Goal: Transaction & Acquisition: Subscribe to service/newsletter

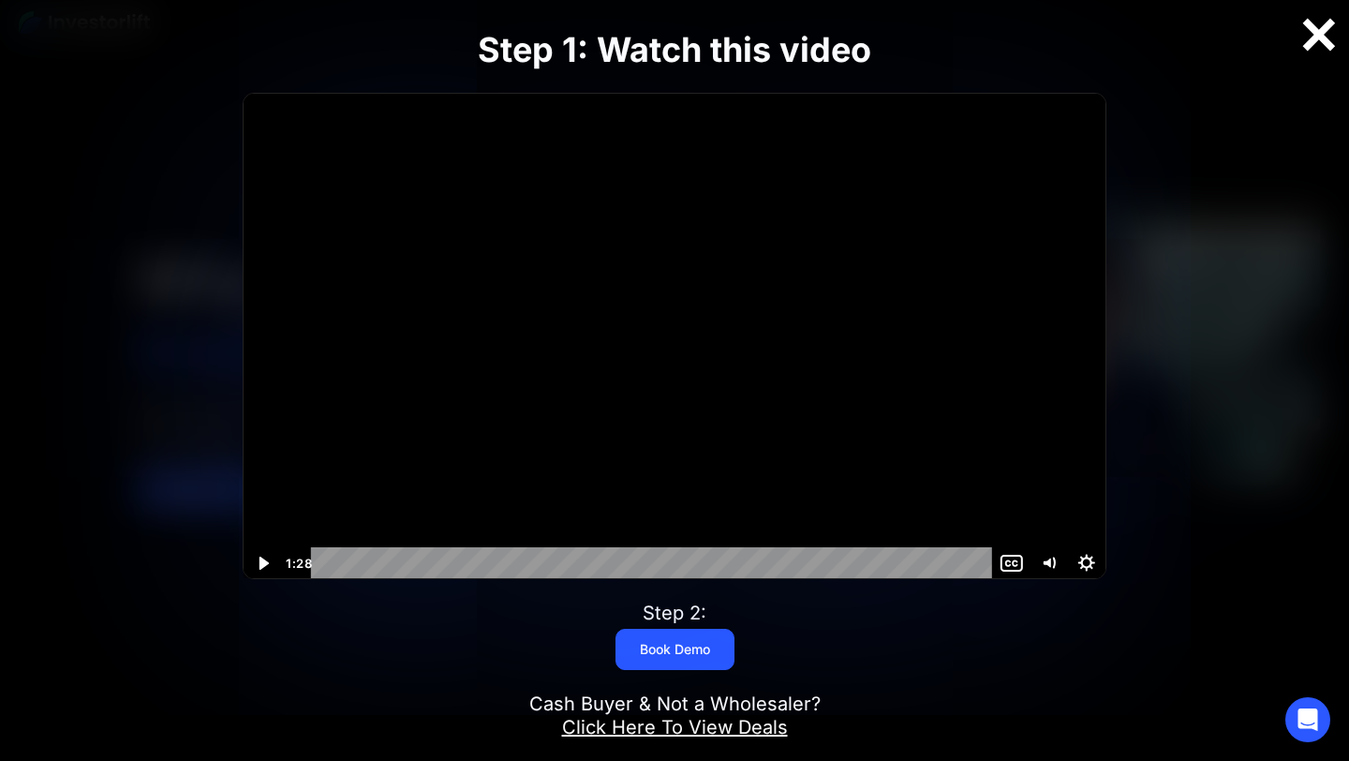
click at [1322, 47] on div at bounding box center [1319, 34] width 60 height 39
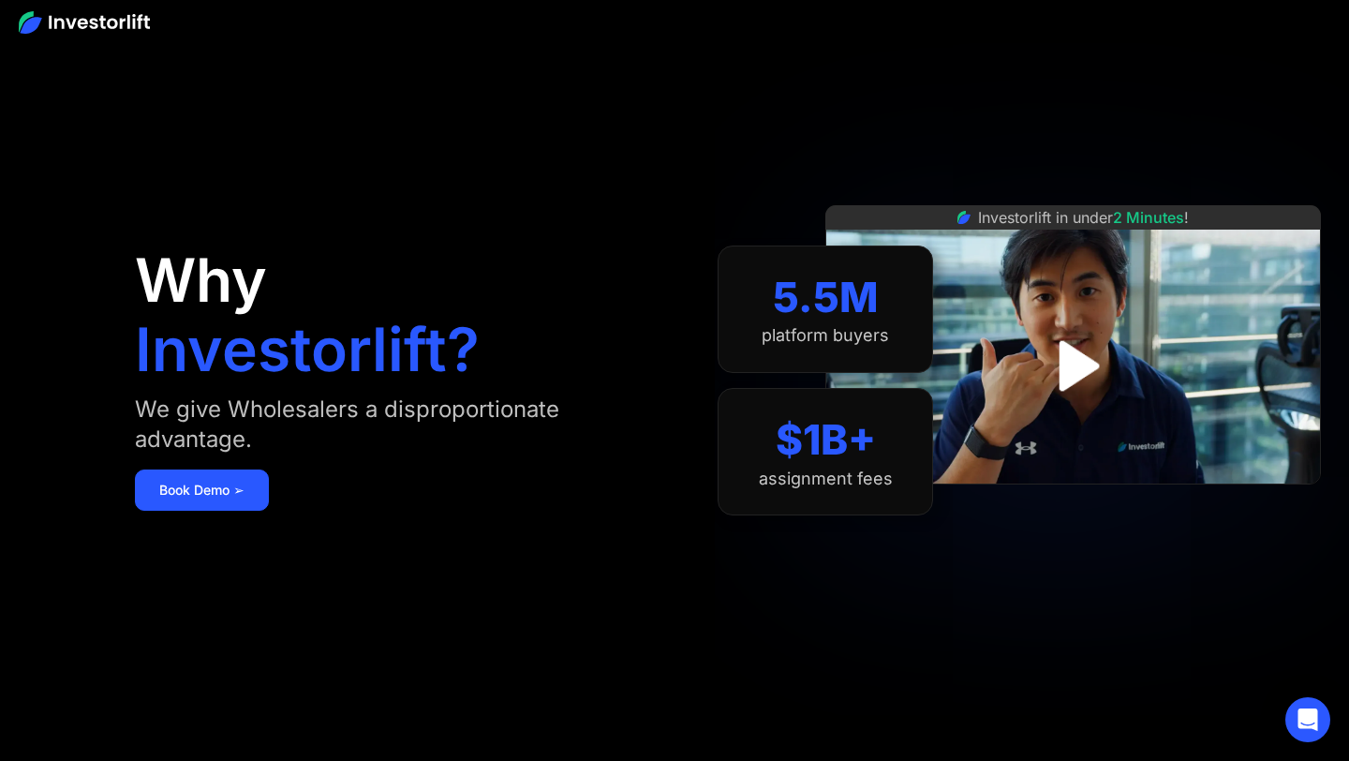
click at [95, 27] on img at bounding box center [84, 22] width 131 height 22
click at [73, 24] on img at bounding box center [84, 22] width 131 height 22
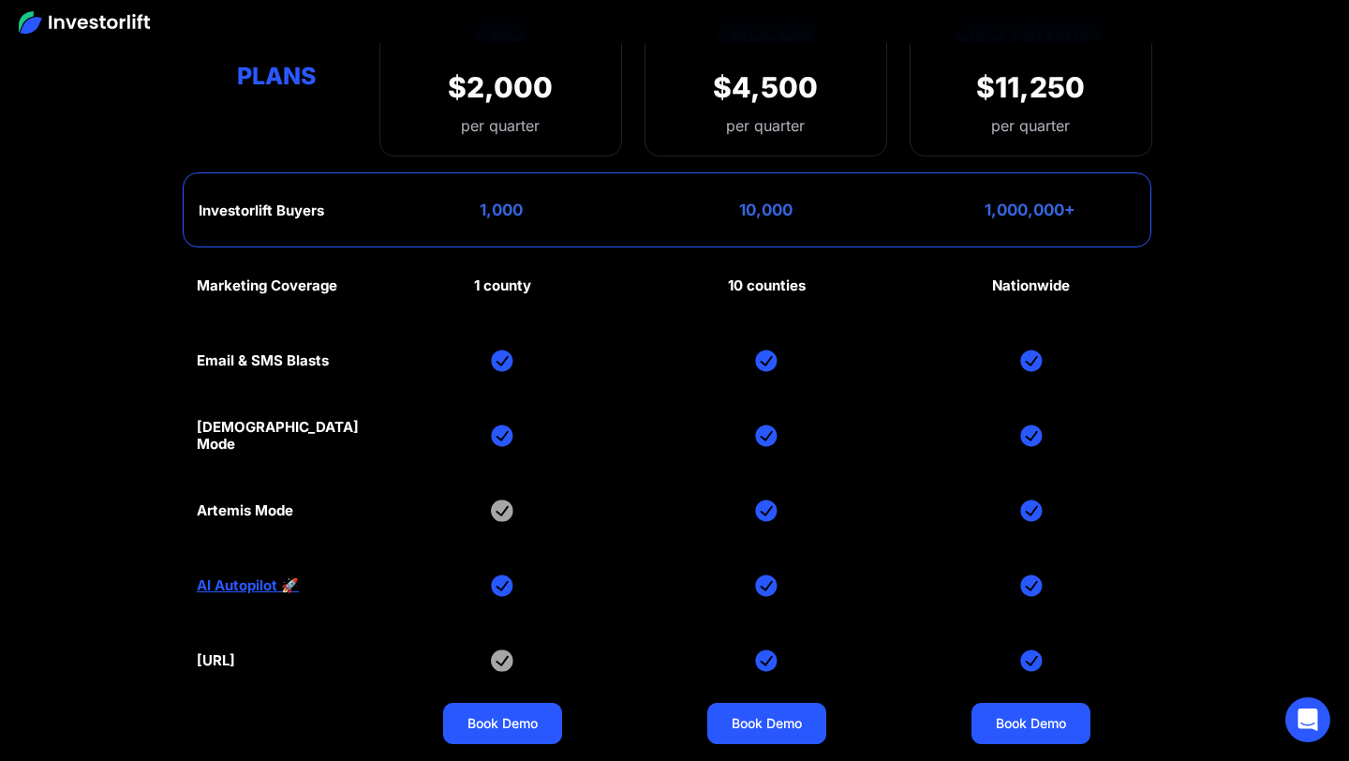
scroll to position [8468, 0]
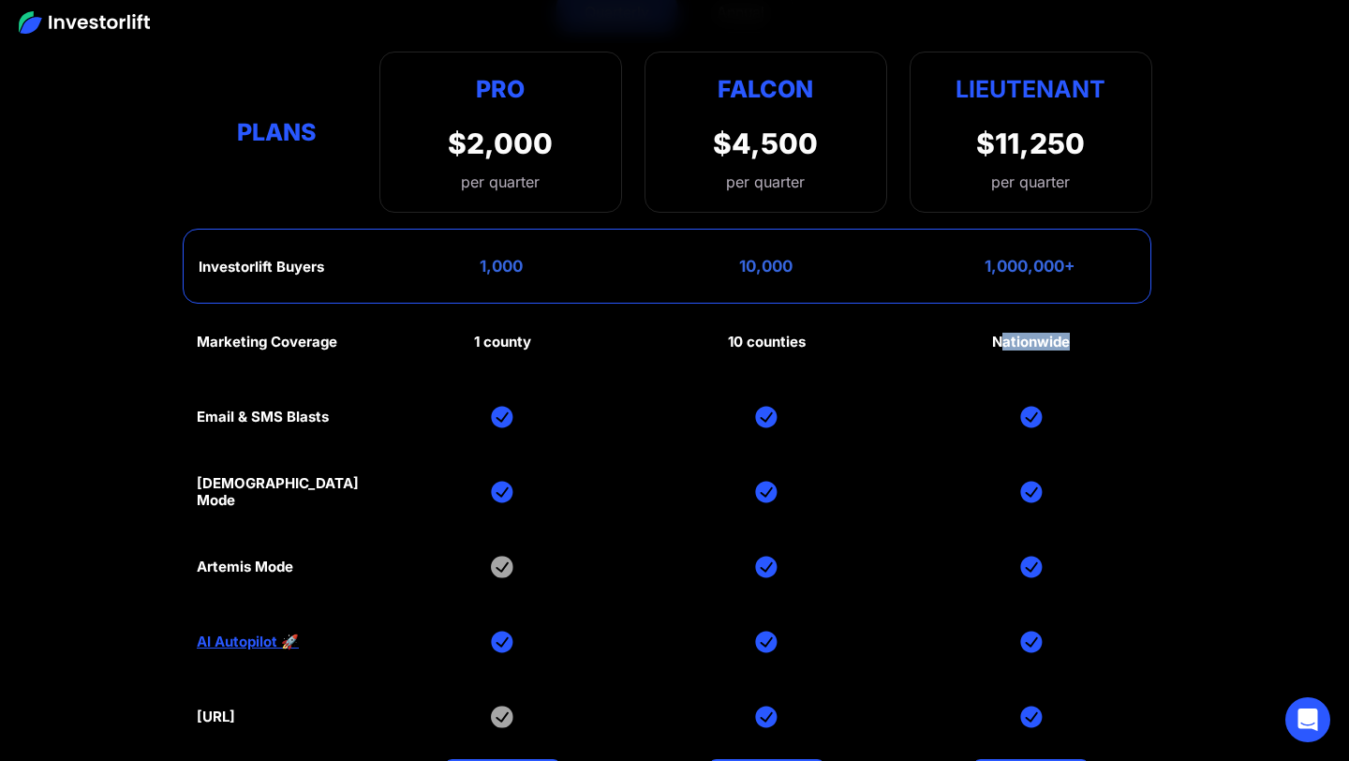
drag, startPoint x: 1001, startPoint y: 347, endPoint x: 1069, endPoint y: 345, distance: 68.4
click at [1070, 346] on div "Marketing Coverage 1 county 10 counties Nationwide Email & SMS Blasts God Mode …" at bounding box center [675, 567] width 956 height 525
click at [1062, 338] on div "Nationwide" at bounding box center [1031, 342] width 78 height 17
drag, startPoint x: 1081, startPoint y: 343, endPoint x: 1000, endPoint y: 342, distance: 81.5
click at [1000, 342] on div "Marketing Coverage 1 county 10 counties Nationwide Email & SMS Blasts God Mode …" at bounding box center [675, 567] width 956 height 525
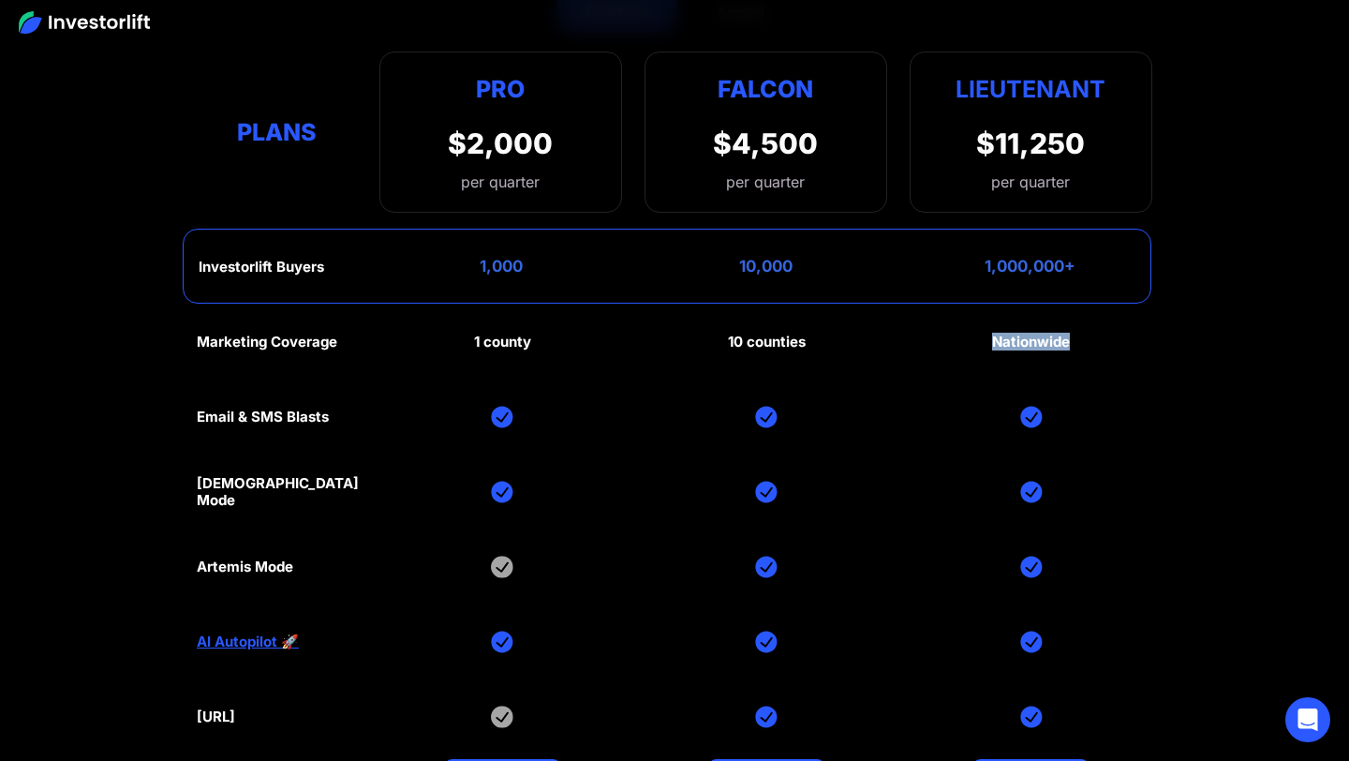
drag, startPoint x: 989, startPoint y: 341, endPoint x: 1089, endPoint y: 338, distance: 100.3
click at [1091, 340] on div "Marketing Coverage 1 county 10 counties Nationwide Email & SMS Blasts God Mode …" at bounding box center [675, 567] width 956 height 525
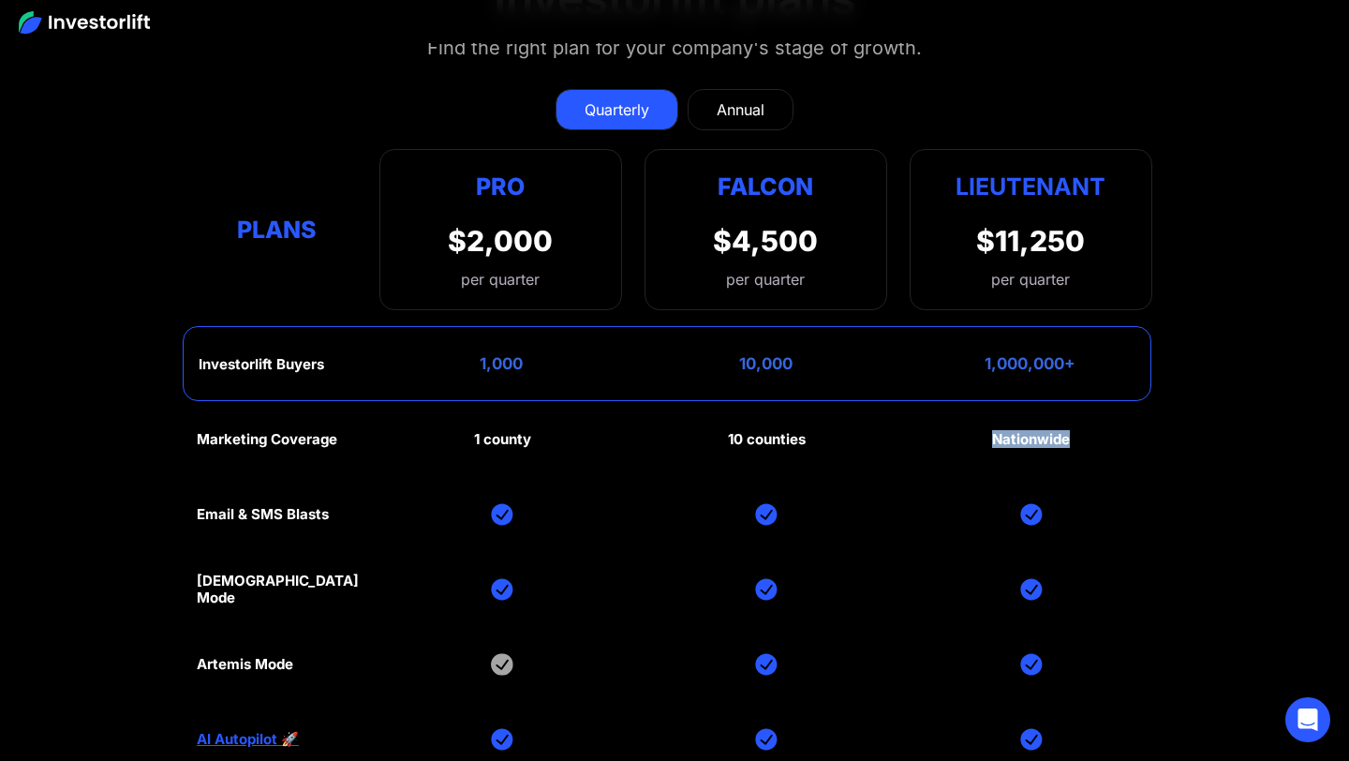
scroll to position [8357, 0]
